Goal: Information Seeking & Learning: Learn about a topic

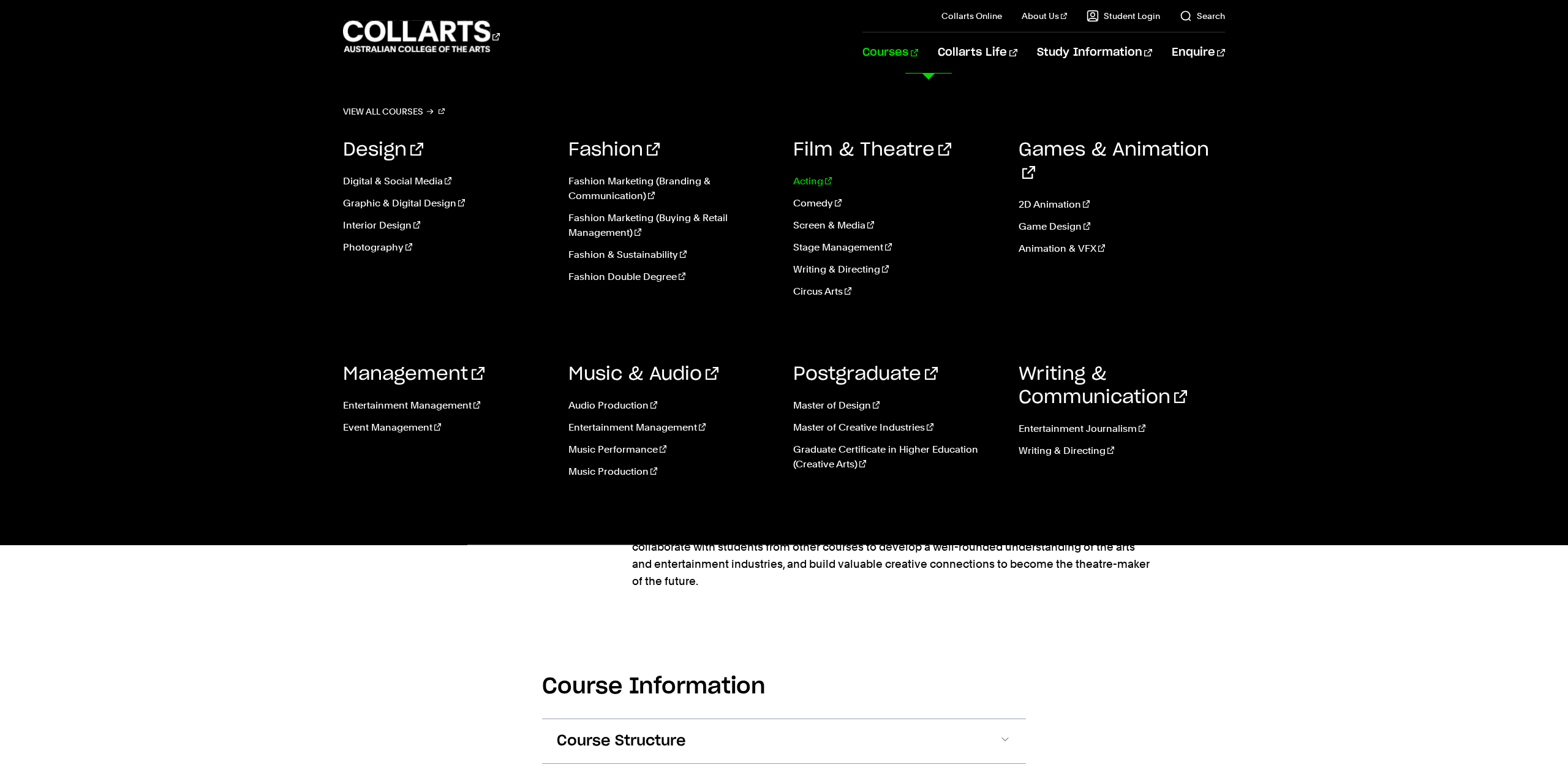
click at [813, 178] on link "Acting" at bounding box center [896, 181] width 207 height 14
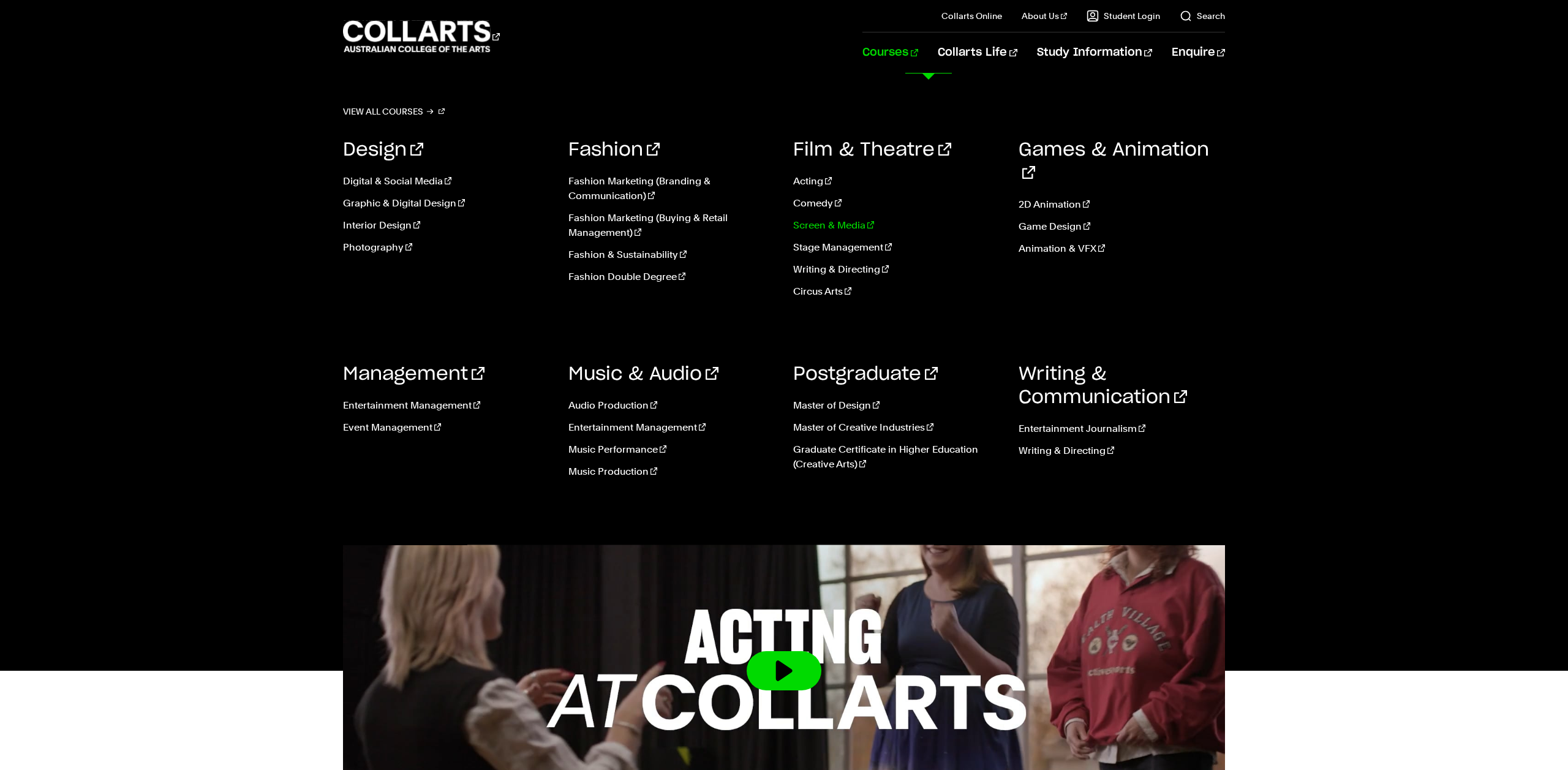
click at [838, 223] on link "Screen & Media" at bounding box center [896, 225] width 207 height 14
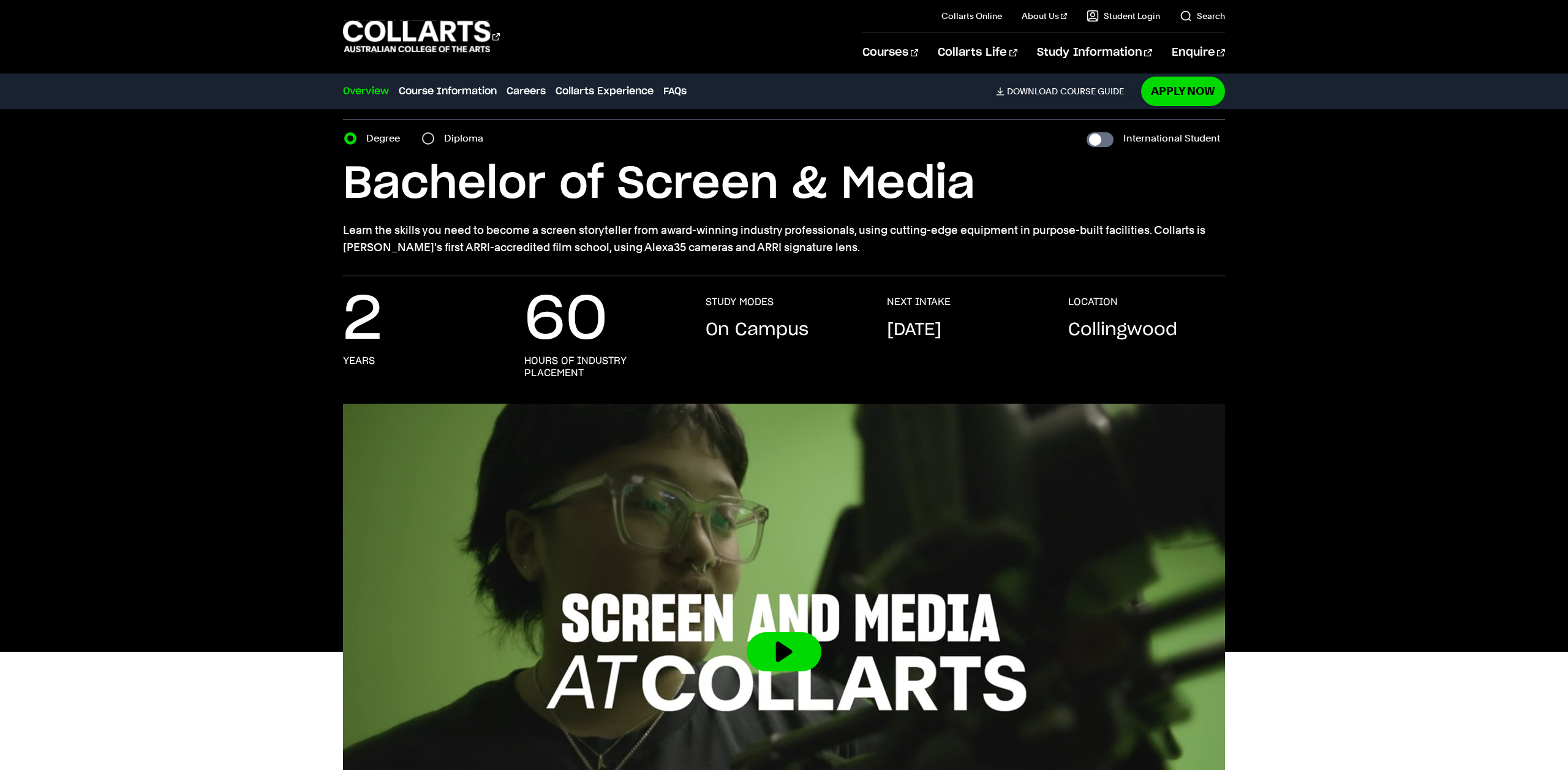
scroll to position [35, 0]
